Goal: Check status: Check status

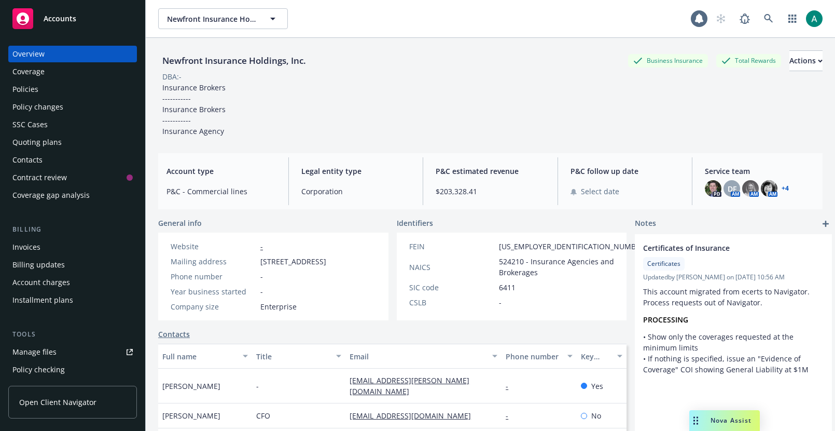
scroll to position [263, 0]
